Goal: Task Accomplishment & Management: Complete application form

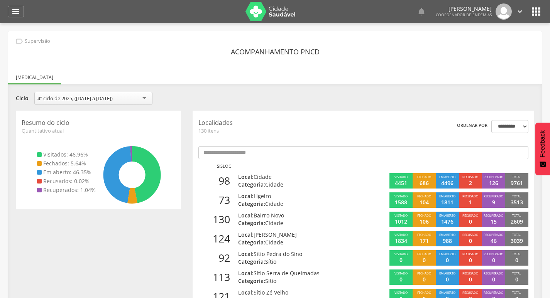
click at [522, 15] on icon "" at bounding box center [520, 11] width 8 height 8
click at [497, 42] on link "Sair" at bounding box center [493, 45] width 61 height 10
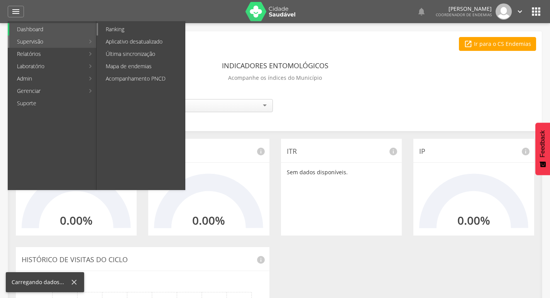
click at [144, 30] on link "Ranking" at bounding box center [141, 29] width 87 height 12
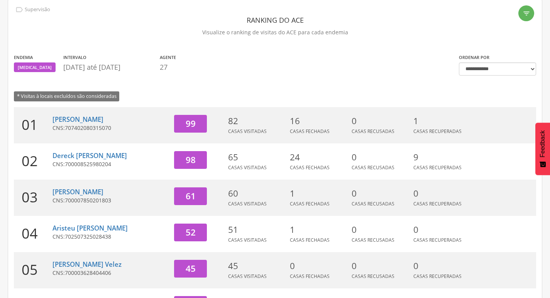
scroll to position [77, 0]
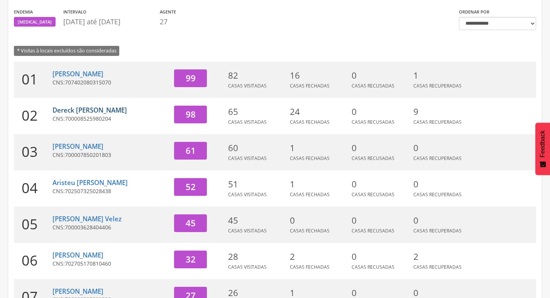
click at [124, 110] on link "Dereck Mateus Mota de Almeida" at bounding box center [90, 110] width 75 height 9
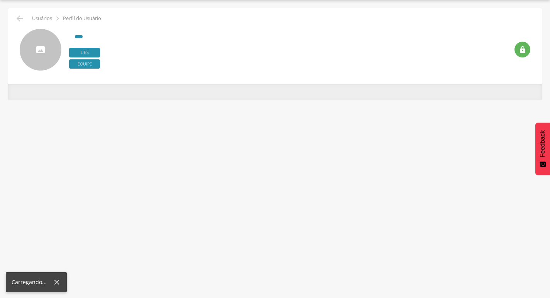
scroll to position [23, 0]
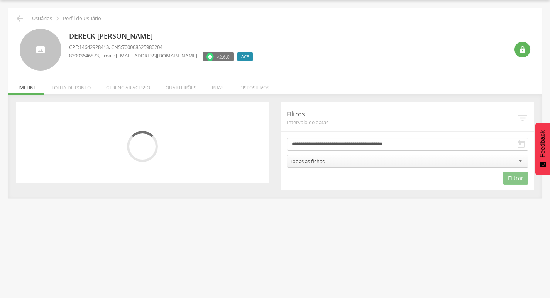
click at [173, 86] on li "Quarteirões" at bounding box center [181, 86] width 46 height 18
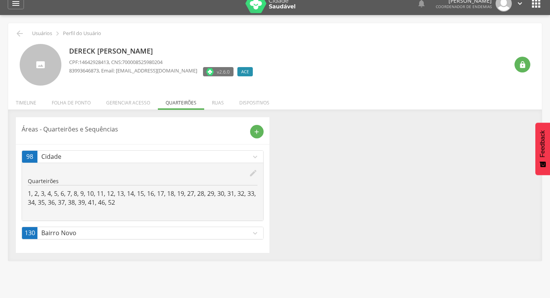
scroll to position [0, 0]
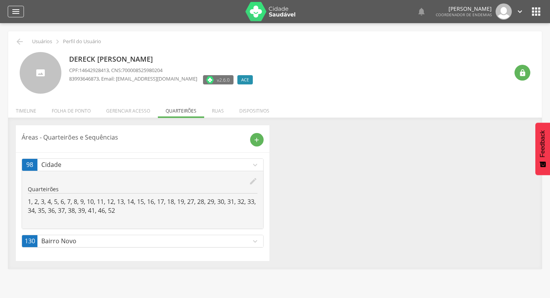
click at [15, 8] on icon "" at bounding box center [15, 11] width 9 height 9
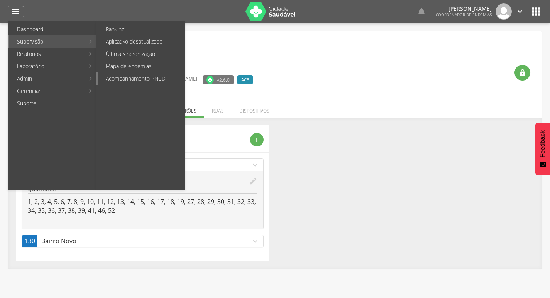
click at [120, 78] on link "Acompanhamento PNCD" at bounding box center [141, 79] width 87 height 12
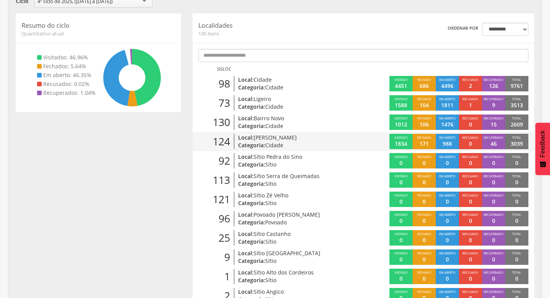
scroll to position [100, 0]
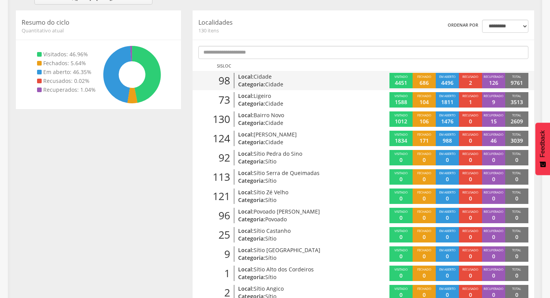
click at [349, 79] on div "Local: Cidade Categoria: Cidade" at bounding box center [293, 80] width 119 height 15
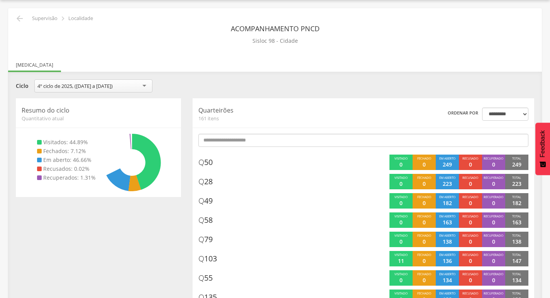
scroll to position [100, 0]
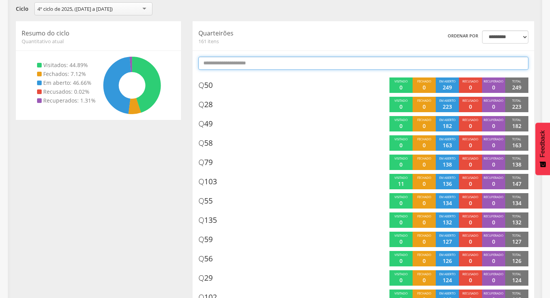
click at [363, 61] on input "text" at bounding box center [363, 63] width 330 height 13
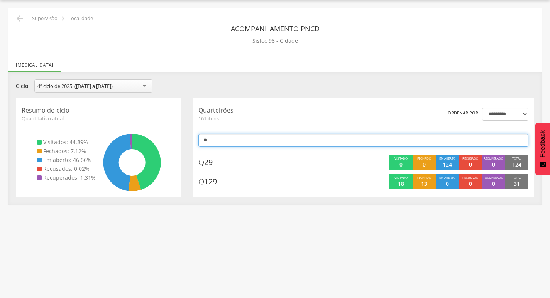
type input "*"
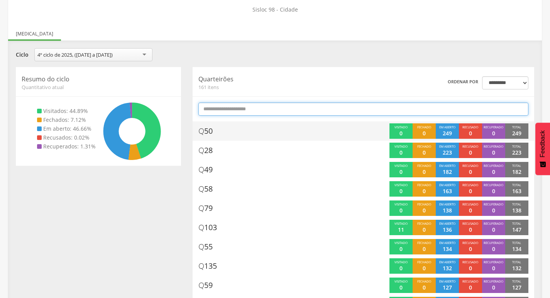
scroll to position [0, 0]
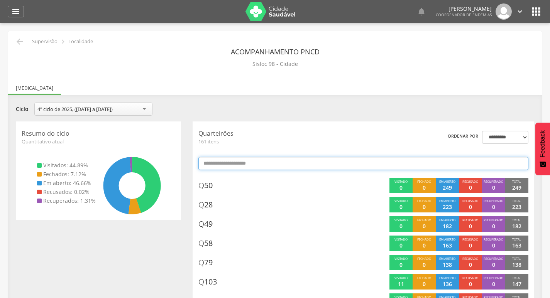
click at [331, 164] on input "text" at bounding box center [363, 163] width 330 height 13
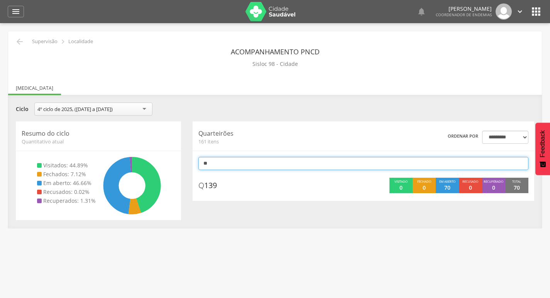
type input "*"
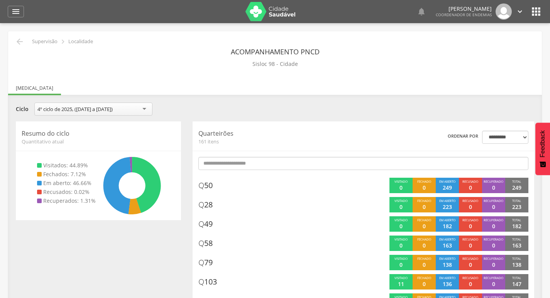
click at [314, 104] on div "**********" at bounding box center [275, 110] width 530 height 15
click at [18, 39] on icon "" at bounding box center [19, 41] width 9 height 9
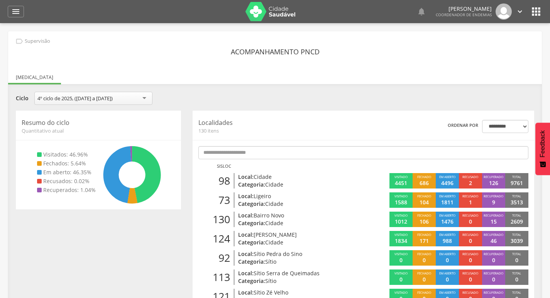
click at [517, 13] on icon "" at bounding box center [520, 11] width 8 height 8
click at [508, 44] on link "Sair" at bounding box center [493, 45] width 61 height 10
